Goal: Transaction & Acquisition: Book appointment/travel/reservation

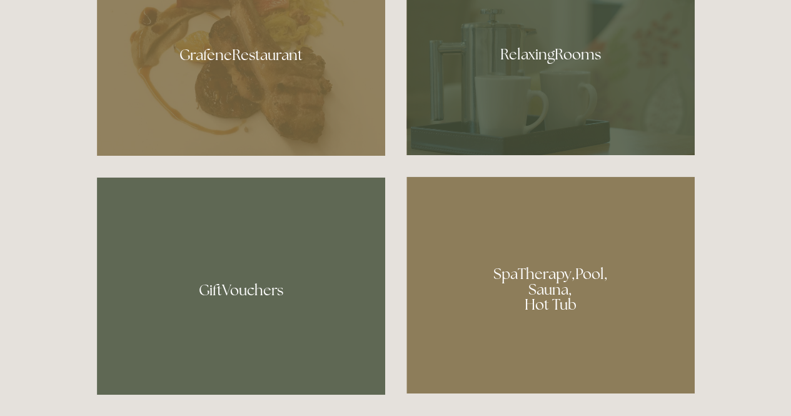
scroll to position [813, 0]
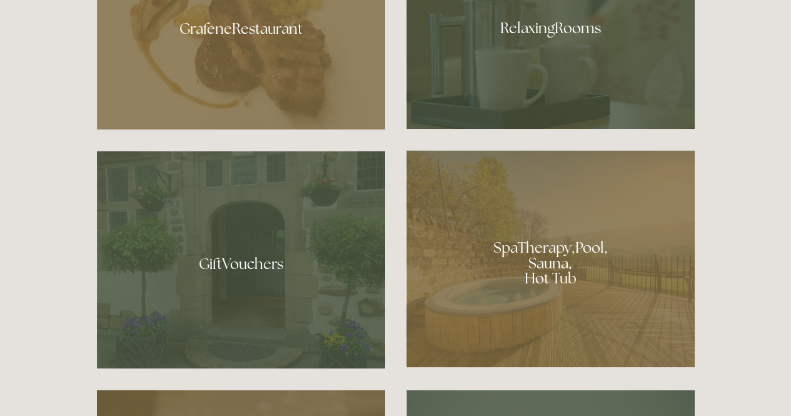
click at [550, 67] on div at bounding box center [550, 24] width 288 height 210
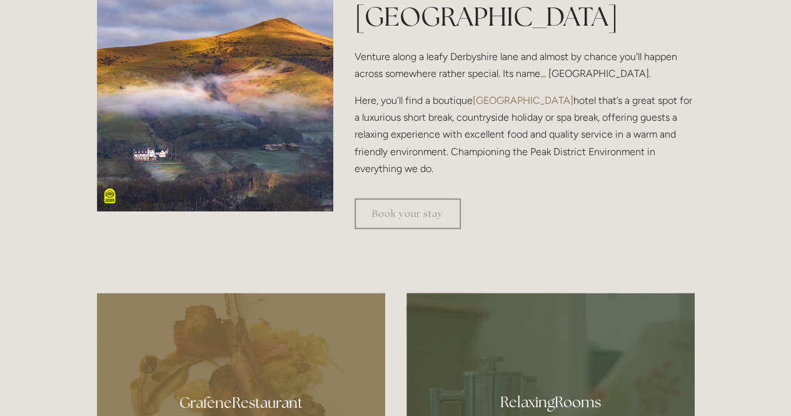
scroll to position [438, 0]
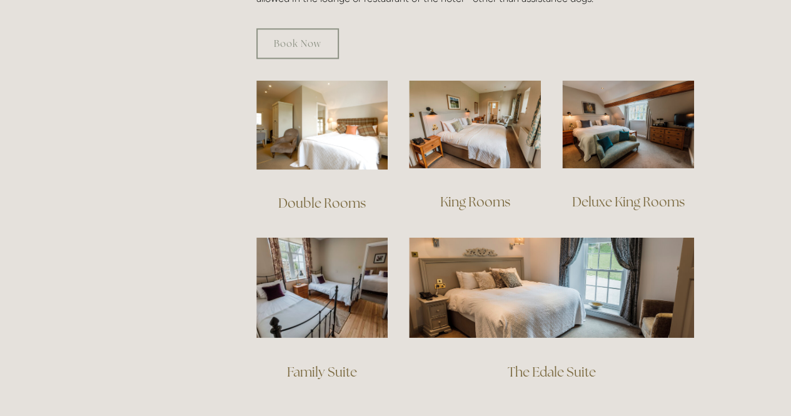
scroll to position [813, 0]
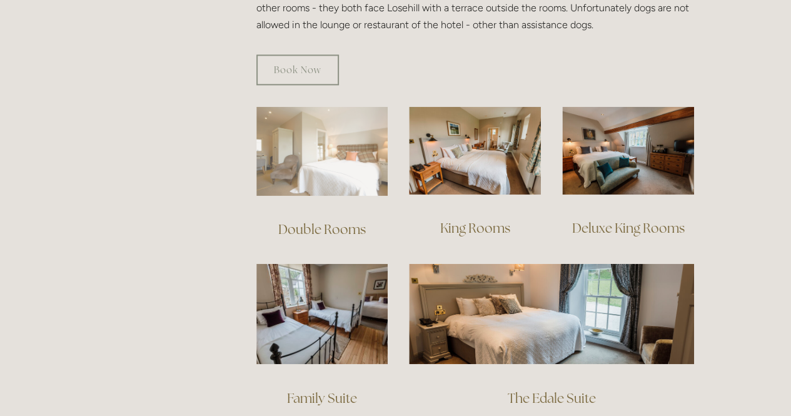
click at [331, 141] on img at bounding box center [322, 150] width 132 height 89
